Goal: Information Seeking & Learning: Learn about a topic

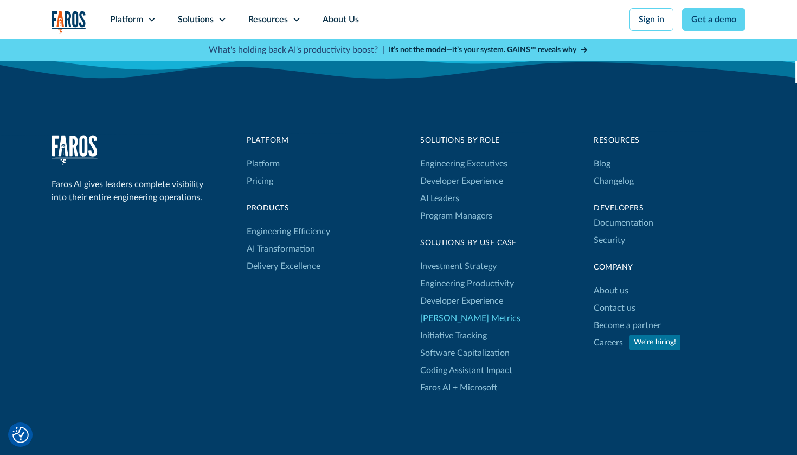
scroll to position [3581, 0]
click at [217, 23] on div "Solutions" at bounding box center [202, 19] width 70 height 39
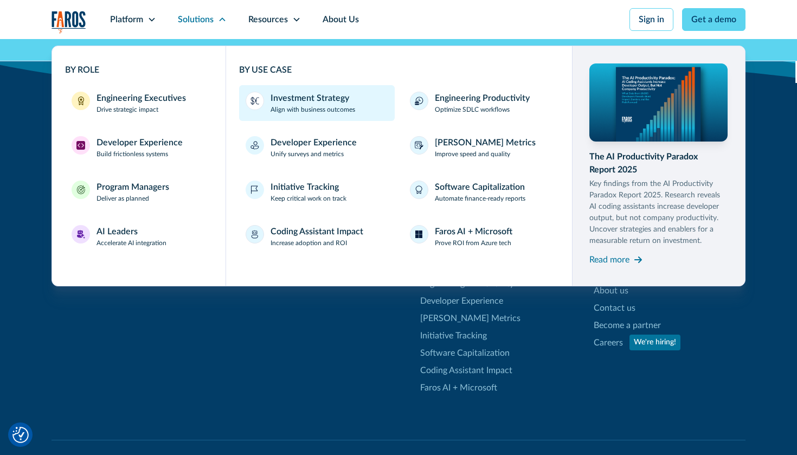
click at [287, 97] on div "Investment Strategy" at bounding box center [309, 98] width 79 height 13
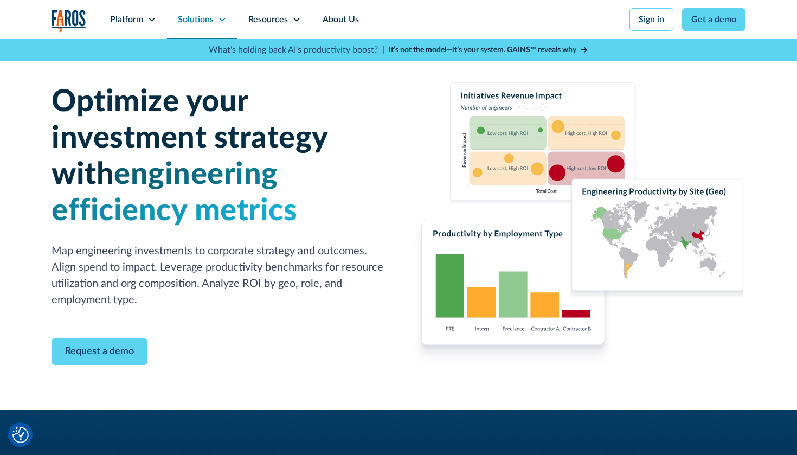
click at [186, 23] on div "Solutions" at bounding box center [196, 19] width 36 height 13
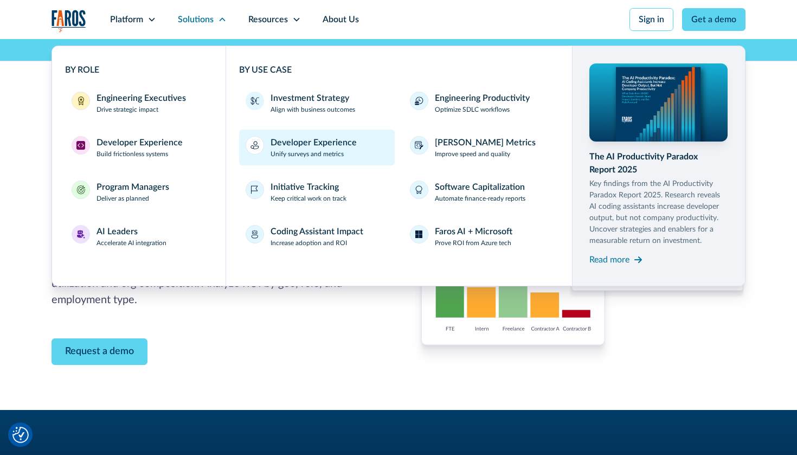
click at [262, 134] on link "Developer Experience Unify surveys and metrics" at bounding box center [317, 148] width 156 height 36
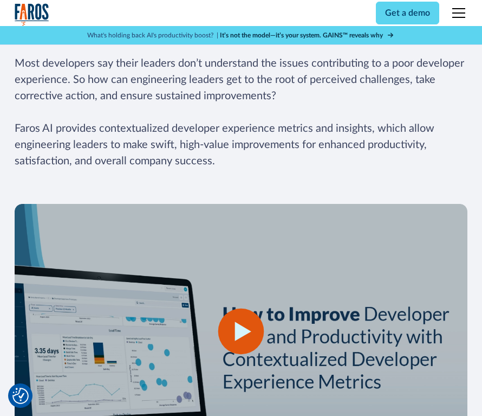
scroll to position [1709, 0]
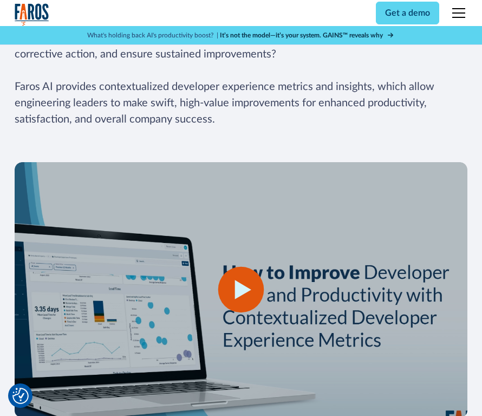
click at [146, 234] on div "open lightbox" at bounding box center [242, 289] width 454 height 255
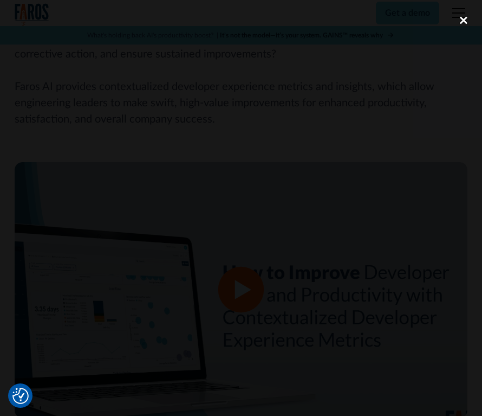
click at [455, 22] on div "close lightbox" at bounding box center [463, 20] width 37 height 24
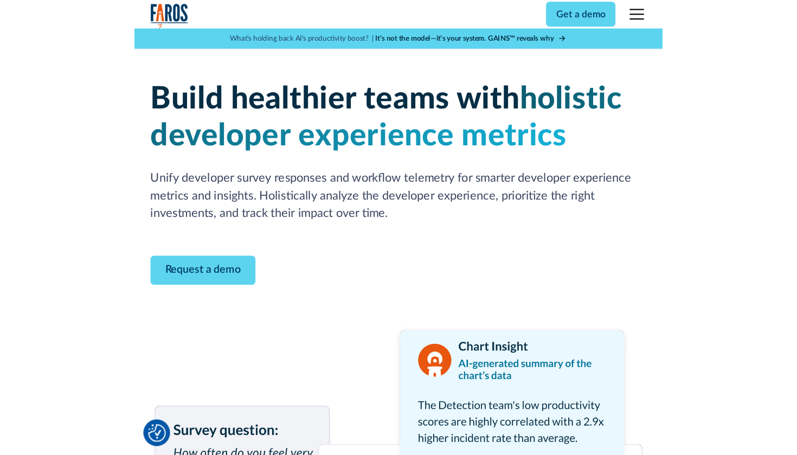
scroll to position [0, 0]
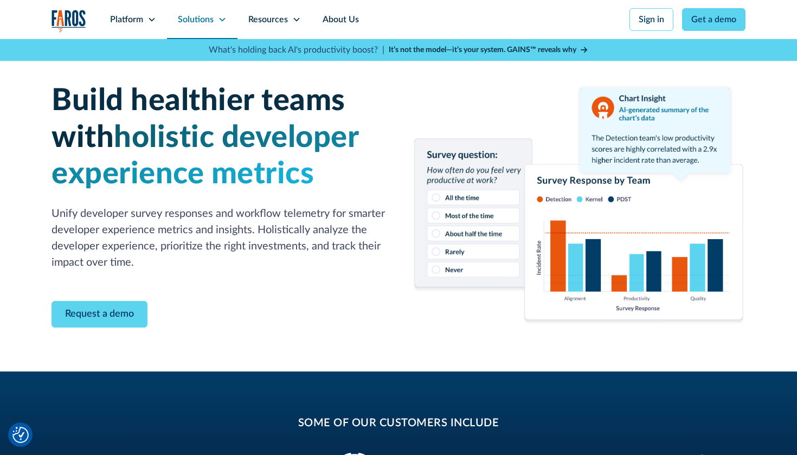
click at [191, 27] on div "Solutions" at bounding box center [202, 19] width 70 height 39
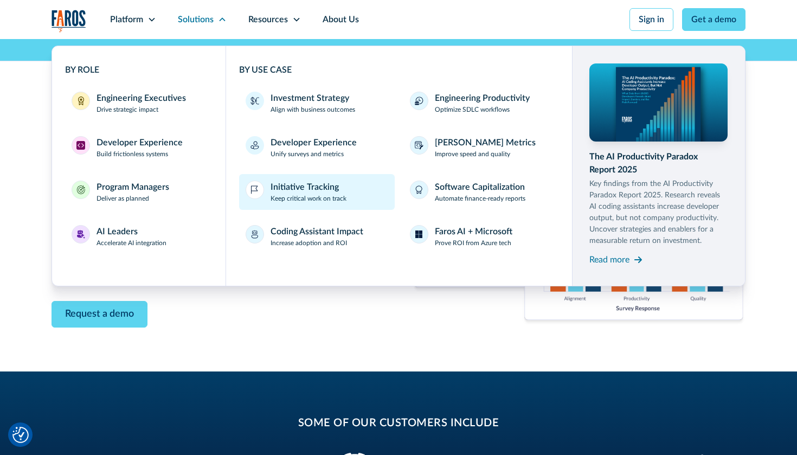
click at [271, 180] on div "Initiative Tracking" at bounding box center [304, 186] width 68 height 13
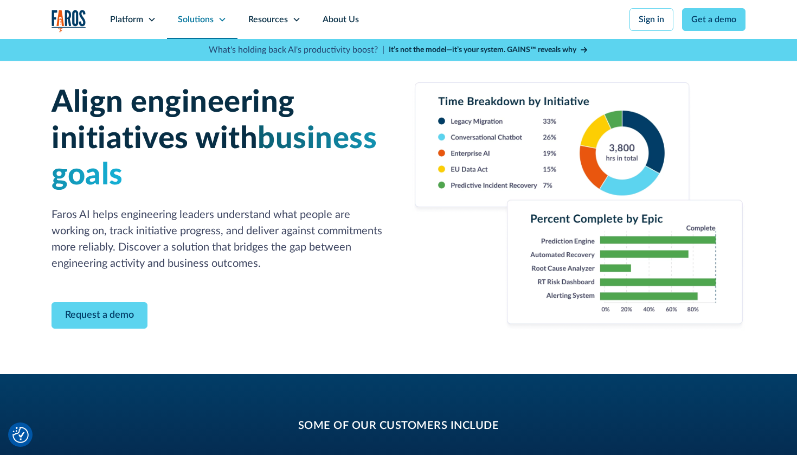
click at [211, 24] on div "Solutions" at bounding box center [196, 19] width 36 height 13
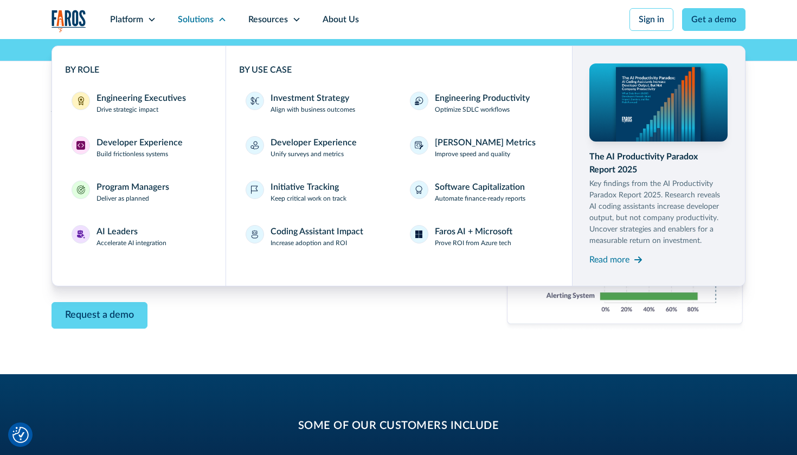
click at [416, 37] on nav "Platform Unlock engineering productivity at scale. Stay ahead with products des…" at bounding box center [422, 19] width 646 height 39
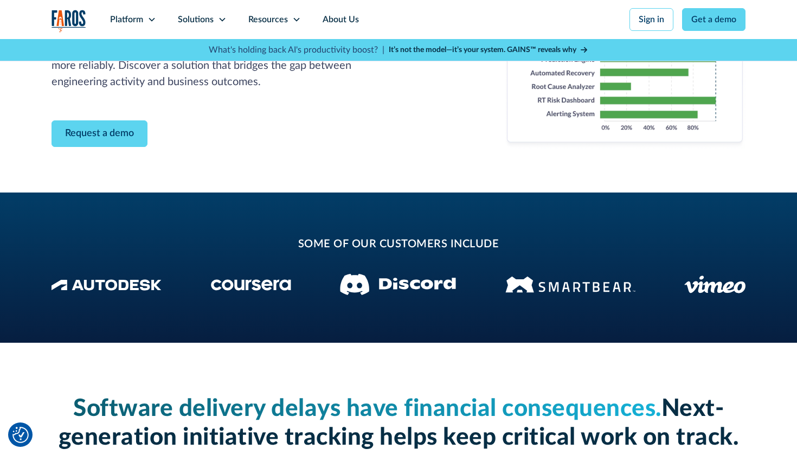
scroll to position [183, 0]
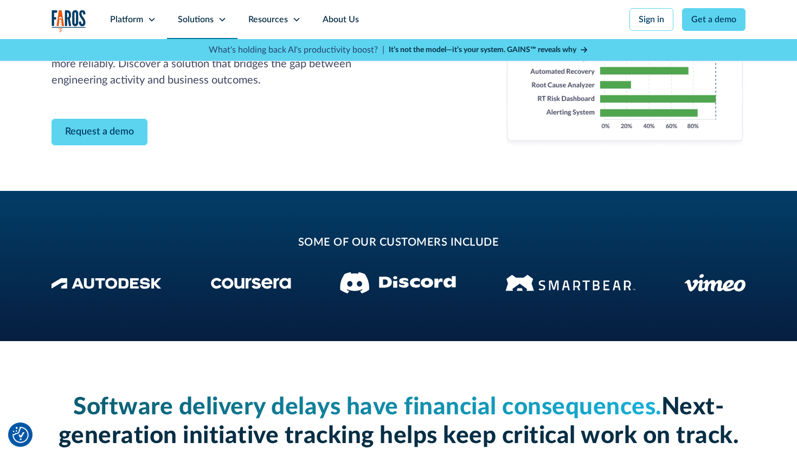
click at [227, 16] on div "Solutions" at bounding box center [202, 19] width 70 height 39
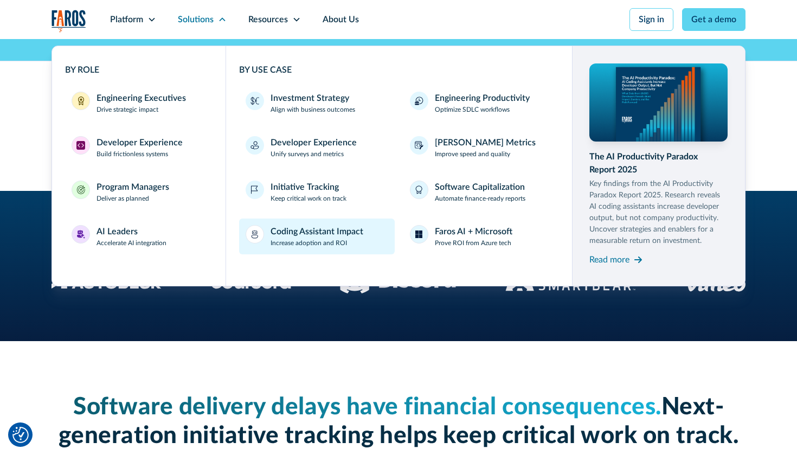
click at [354, 237] on div "Coding Assistant Impact" at bounding box center [316, 231] width 93 height 13
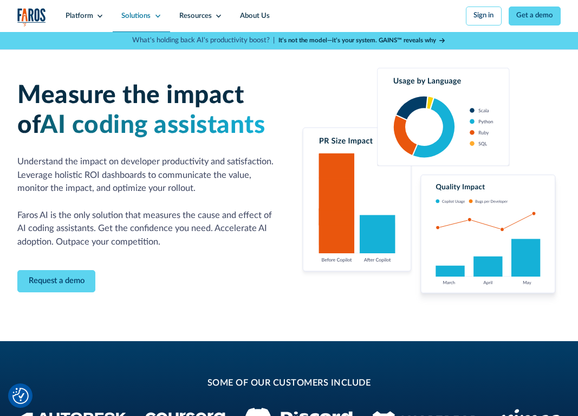
click at [157, 17] on icon at bounding box center [157, 15] width 7 height 7
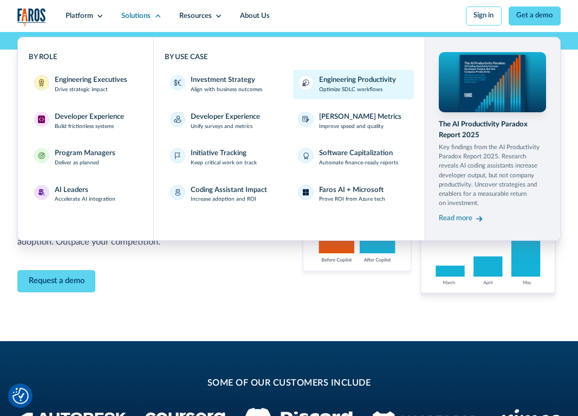
click at [326, 82] on div "Engineering Productivity" at bounding box center [357, 80] width 77 height 11
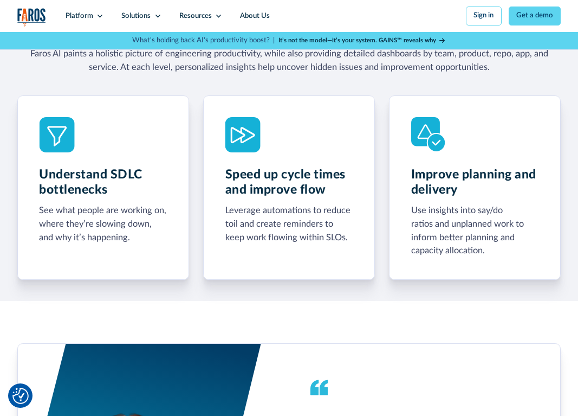
scroll to position [85, 0]
